Goal: Transaction & Acquisition: Purchase product/service

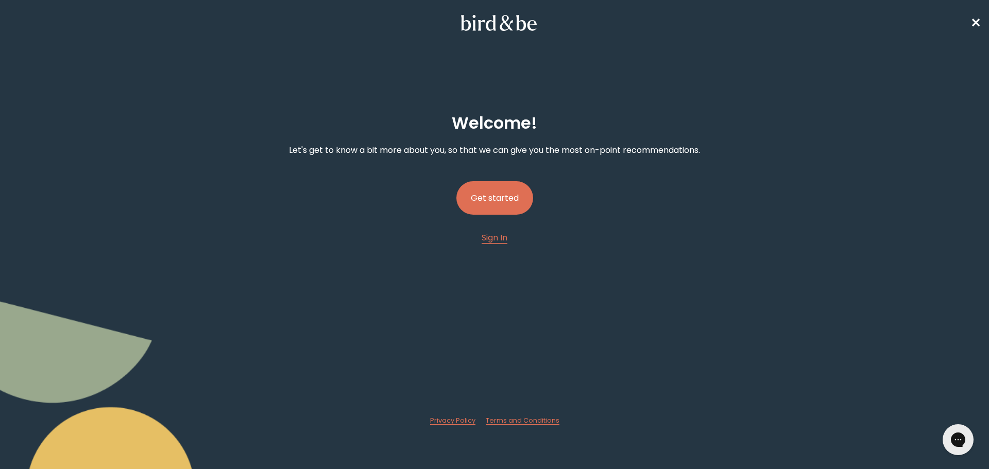
click at [496, 202] on button "Get started" at bounding box center [494, 197] width 77 height 33
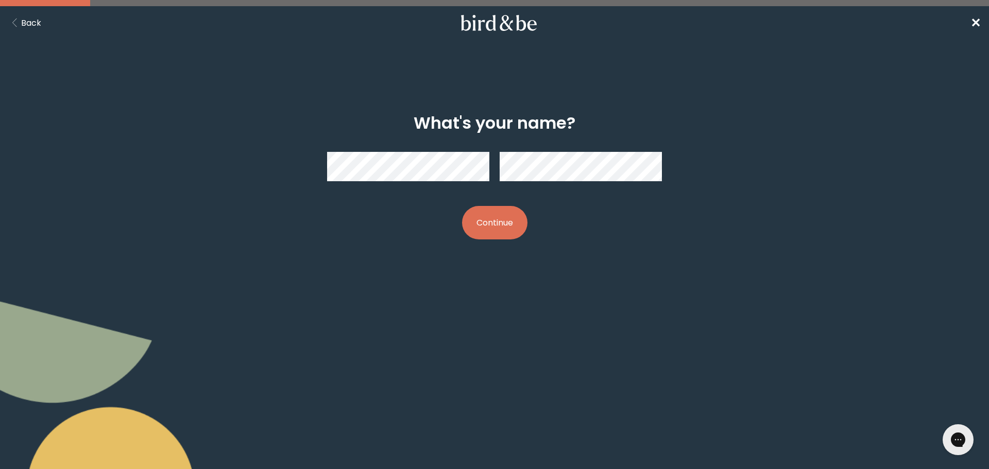
click at [462, 206] on button "Continue" at bounding box center [494, 222] width 65 height 33
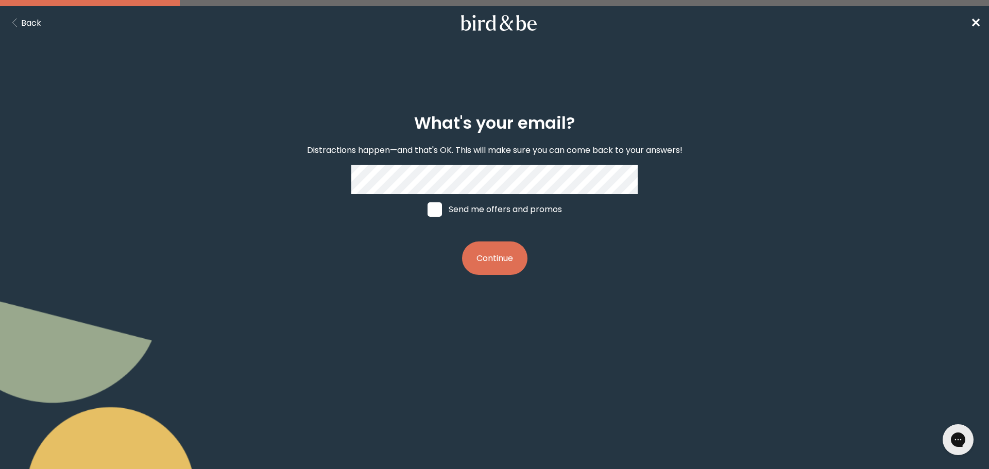
click at [462, 242] on button "Continue" at bounding box center [494, 258] width 65 height 33
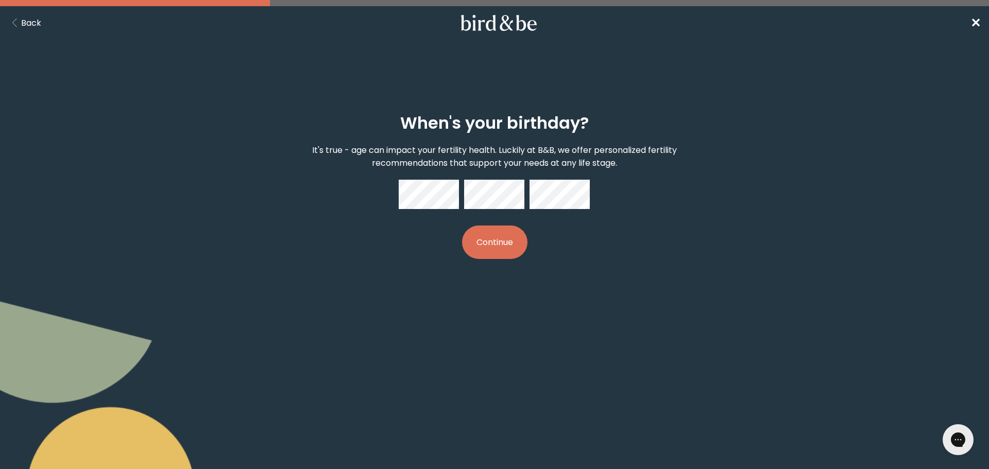
click at [462, 226] on button "Continue" at bounding box center [494, 242] width 65 height 33
click at [541, 266] on div "When's your birthday? It's true - age can impact your fertility health. Luckily…" at bounding box center [494, 186] width 478 height 179
click at [501, 247] on button "Continue" at bounding box center [494, 242] width 65 height 33
click at [462, 226] on button "Continue" at bounding box center [494, 242] width 65 height 33
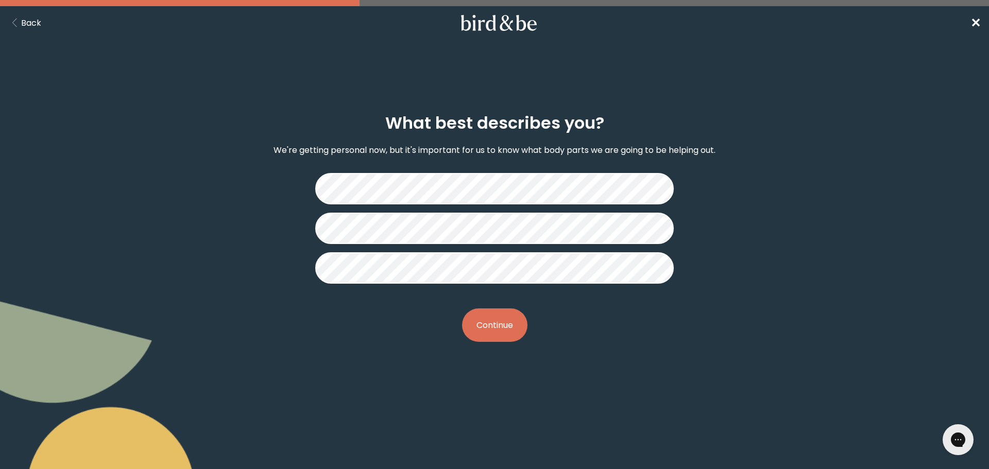
click at [484, 326] on button "Continue" at bounding box center [494, 325] width 65 height 33
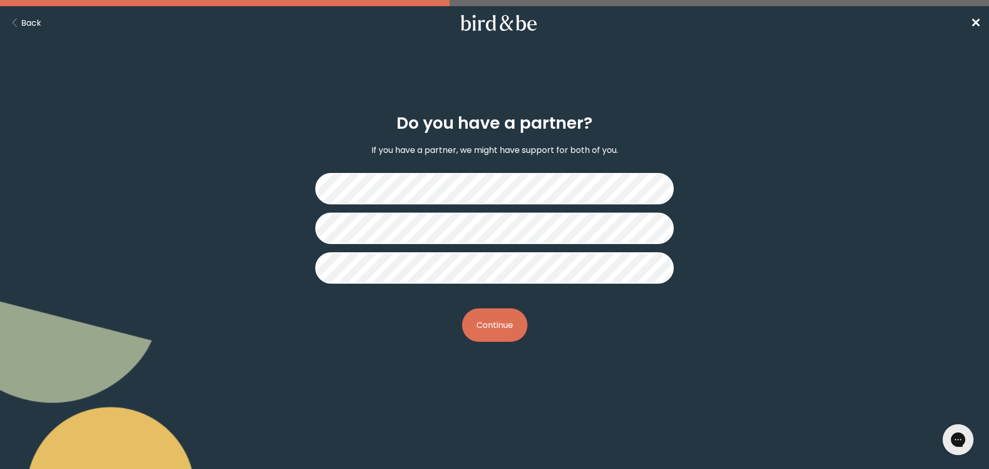
click at [498, 324] on button "Continue" at bounding box center [494, 325] width 65 height 33
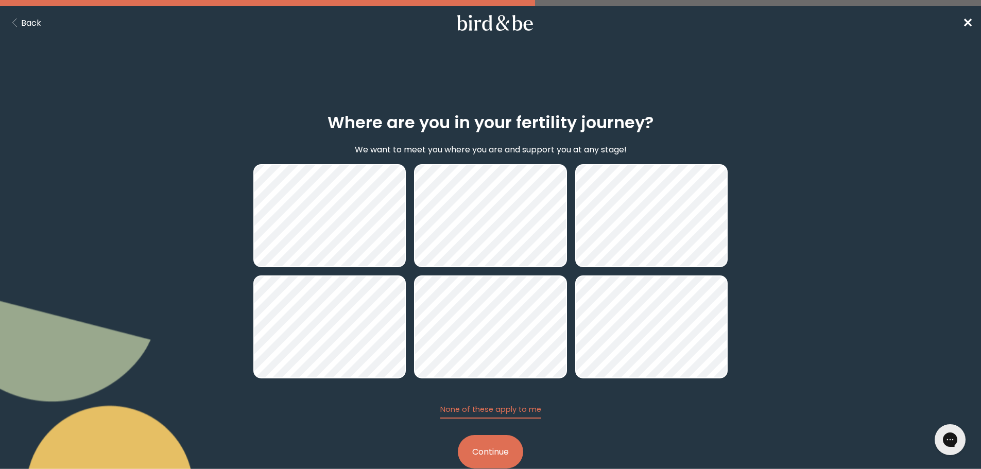
click at [491, 449] on button "Continue" at bounding box center [490, 451] width 65 height 33
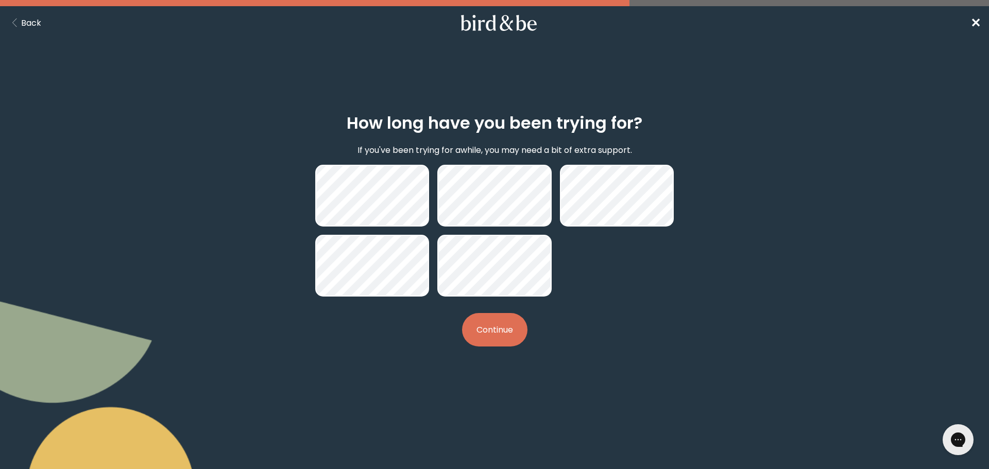
click at [502, 326] on button "Continue" at bounding box center [494, 329] width 65 height 33
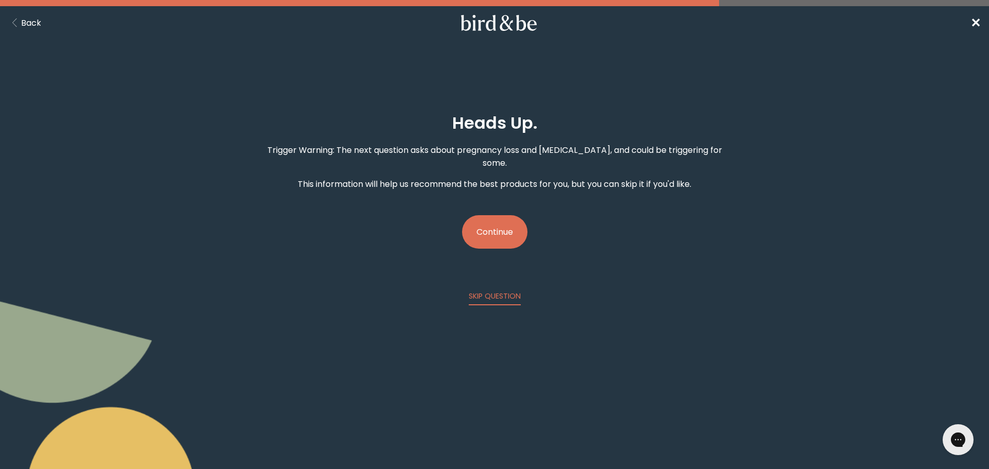
click at [504, 215] on button "Continue" at bounding box center [494, 231] width 65 height 33
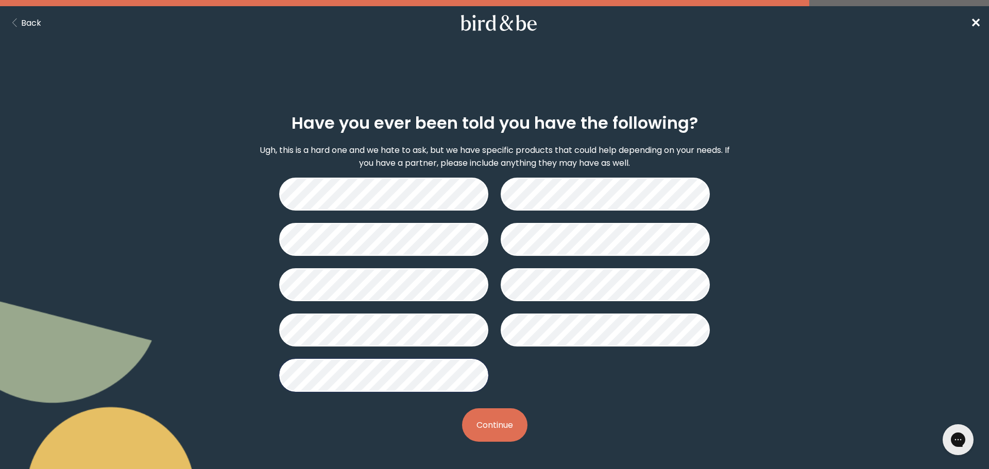
click at [512, 430] on button "Continue" at bounding box center [494, 424] width 65 height 33
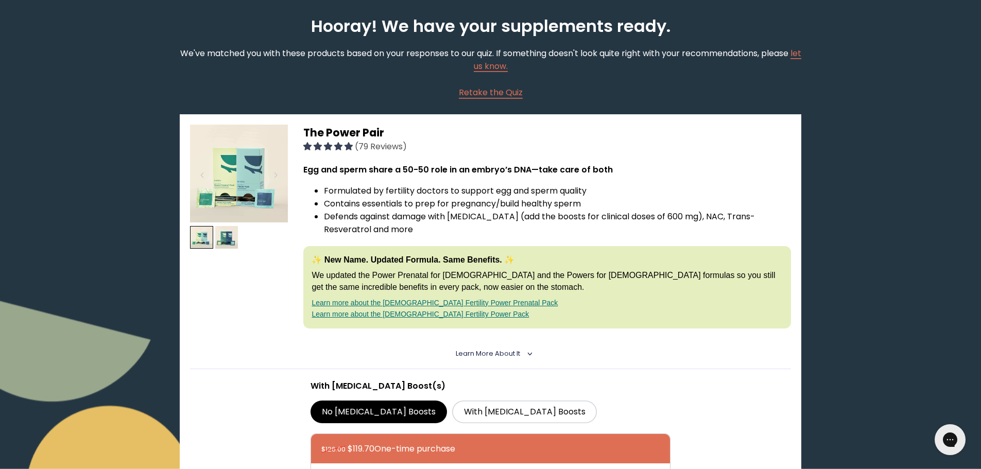
scroll to position [52, 0]
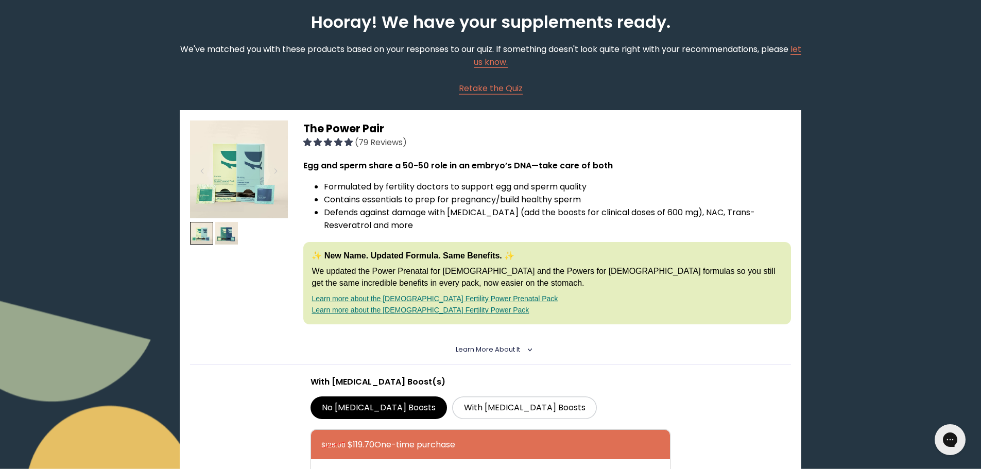
drag, startPoint x: 383, startPoint y: 264, endPoint x: 371, endPoint y: 272, distance: 14.1
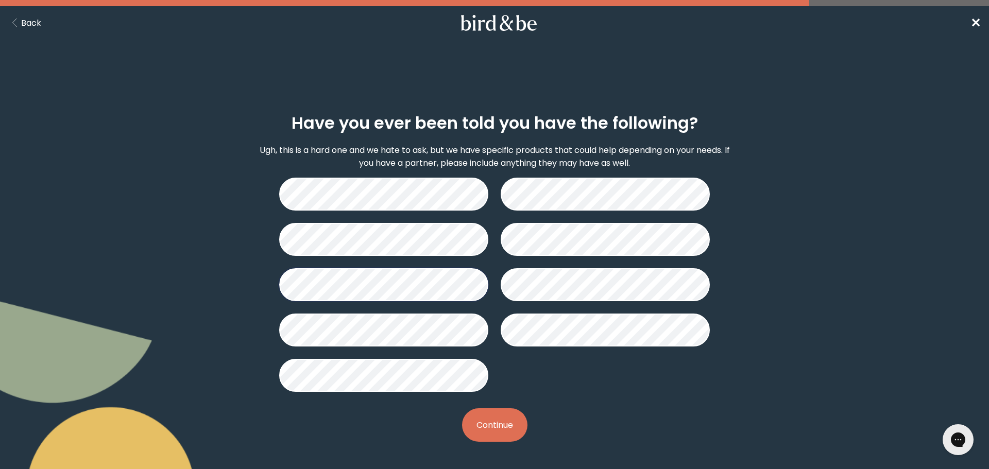
click at [492, 430] on button "Continue" at bounding box center [494, 424] width 65 height 33
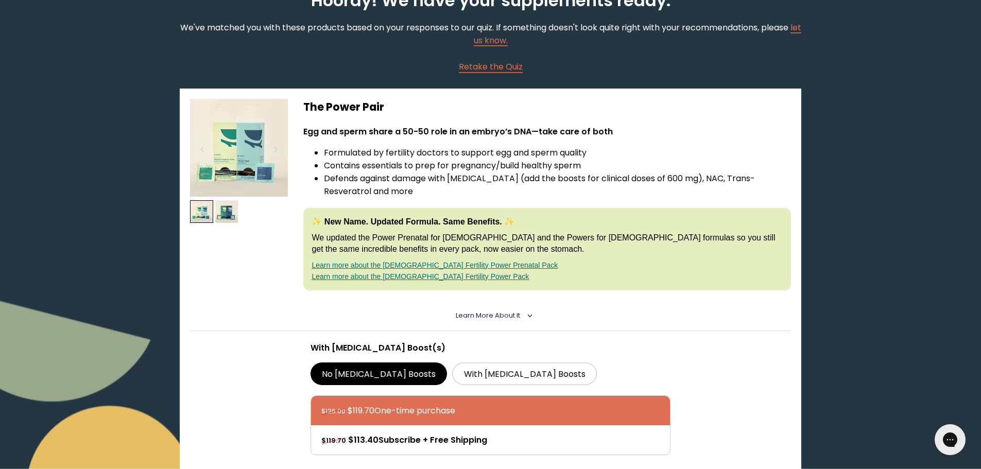
scroll to position [103, 0]
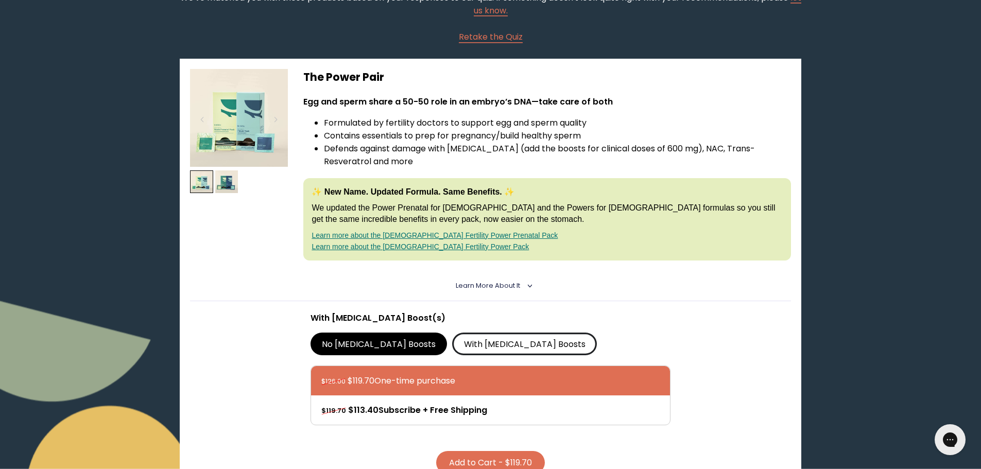
click at [452, 341] on label "With [MEDICAL_DATA] Boosts" at bounding box center [524, 344] width 145 height 23
click at [0, 0] on input "With [MEDICAL_DATA] Boosts" at bounding box center [0, 0] width 0 height 0
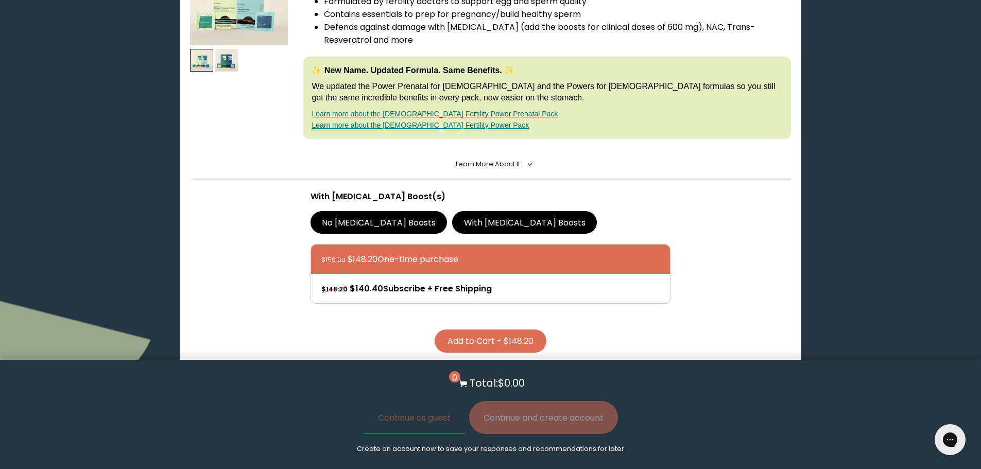
scroll to position [258, 0]
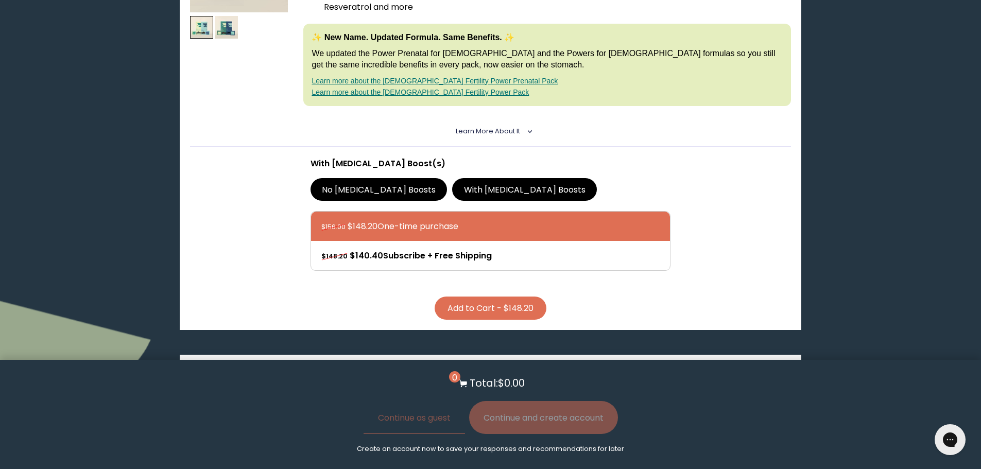
click at [504, 303] on button "Add to Cart - $148.20" at bounding box center [491, 308] width 112 height 23
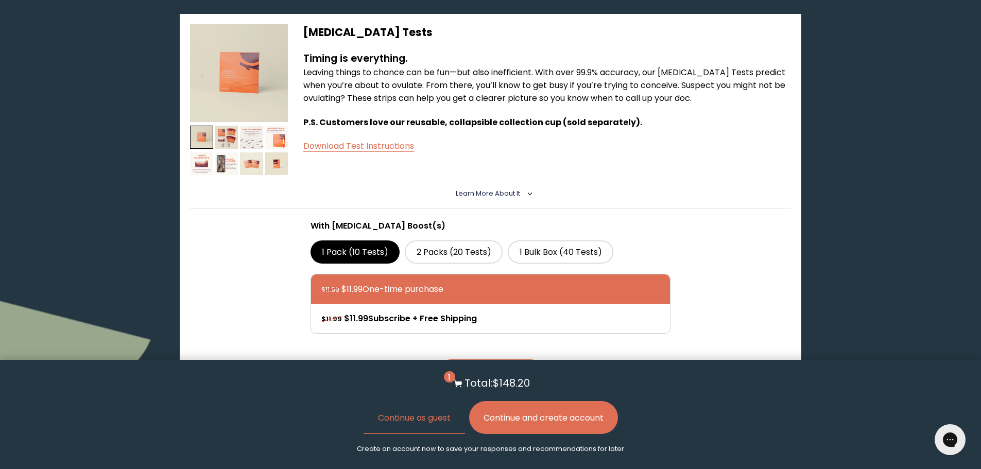
scroll to position [618, 0]
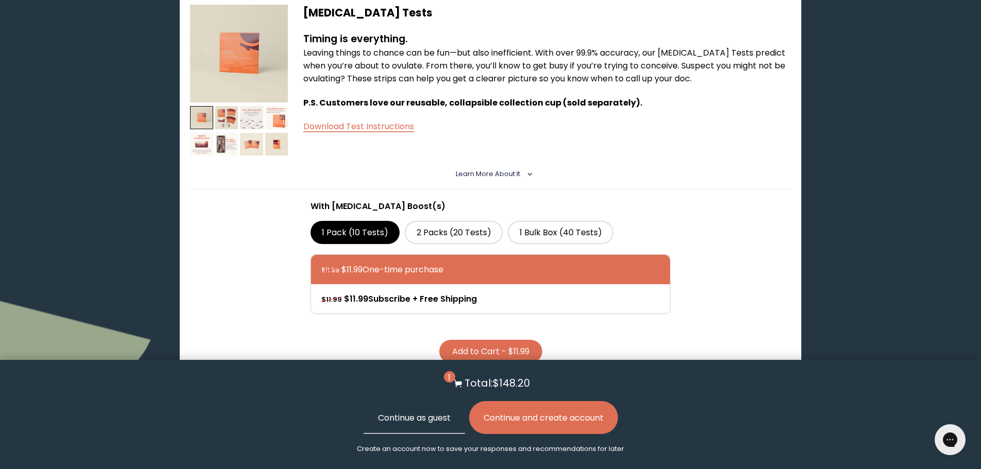
click at [401, 416] on button "Continue as guest" at bounding box center [414, 417] width 101 height 33
